Goal: Information Seeking & Learning: Learn about a topic

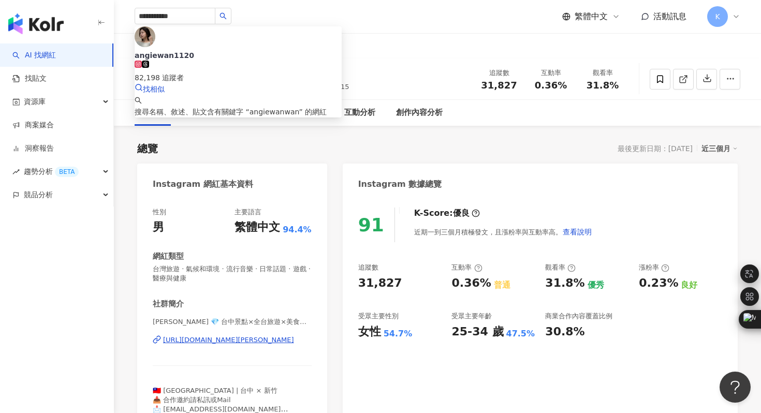
click at [155, 47] on img at bounding box center [145, 36] width 21 height 21
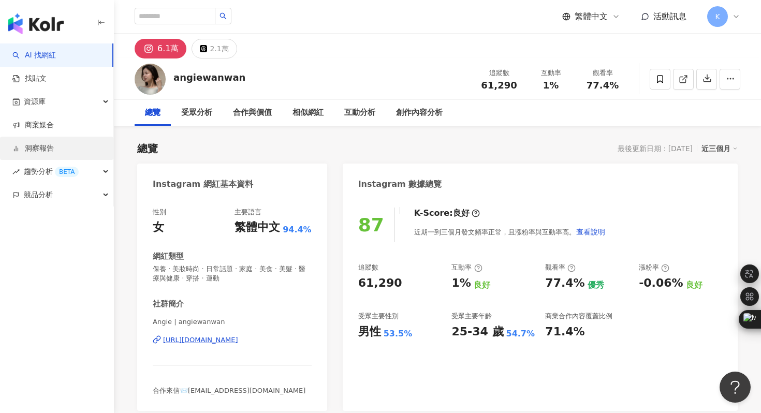
click at [46, 145] on link "洞察報告" at bounding box center [32, 148] width 41 height 10
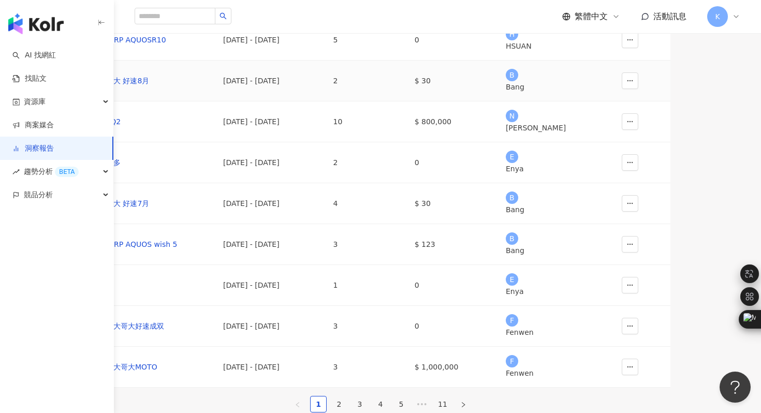
scroll to position [109, 0]
